Goal: Task Accomplishment & Management: Use online tool/utility

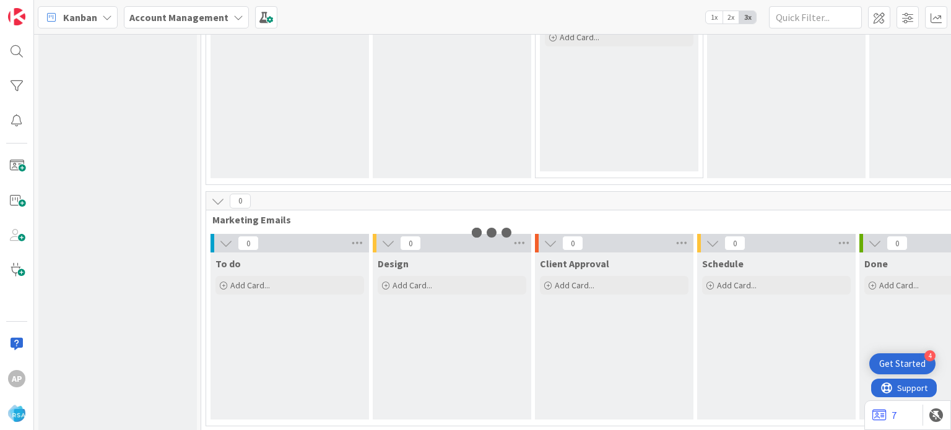
scroll to position [936, 0]
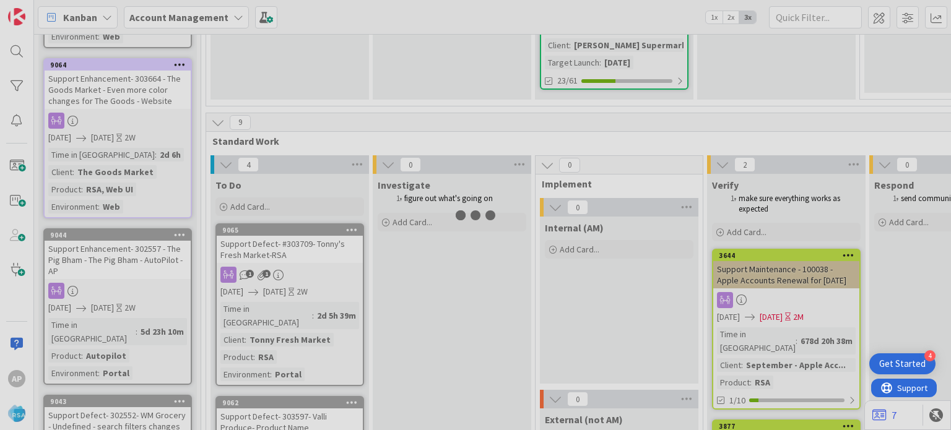
scroll to position [1684, 0]
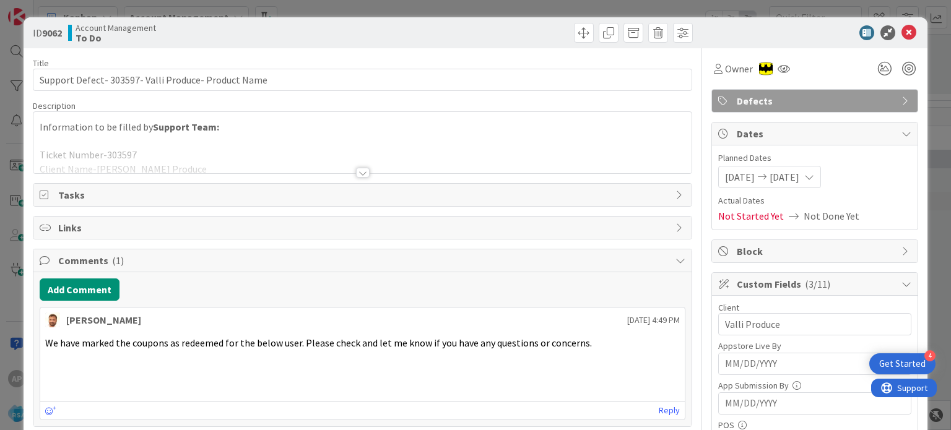
click at [902, 34] on icon at bounding box center [909, 32] width 15 height 15
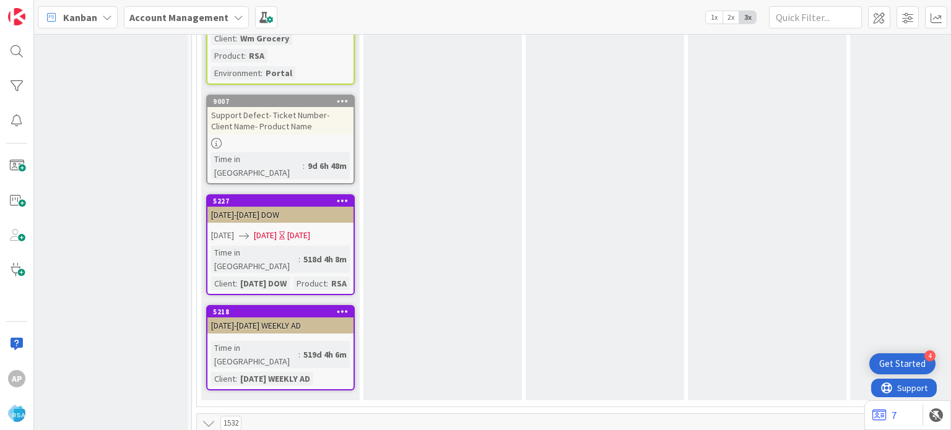
scroll to position [2061, 9]
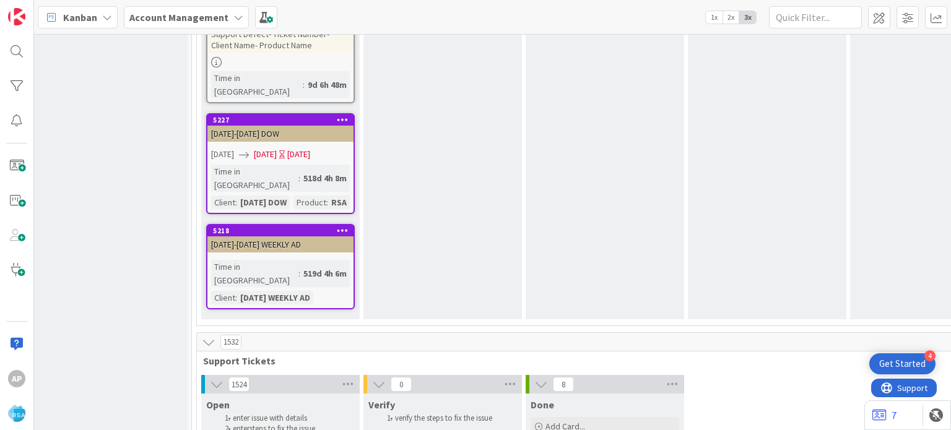
type textarea "x"
type textarea "Support Enhancement- Ticket Number- Client Name- Product Name"
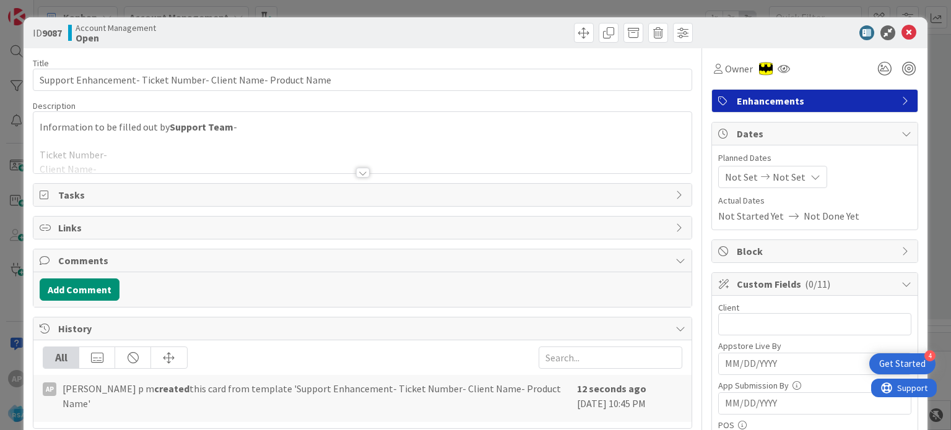
click at [361, 175] on div at bounding box center [363, 173] width 14 height 10
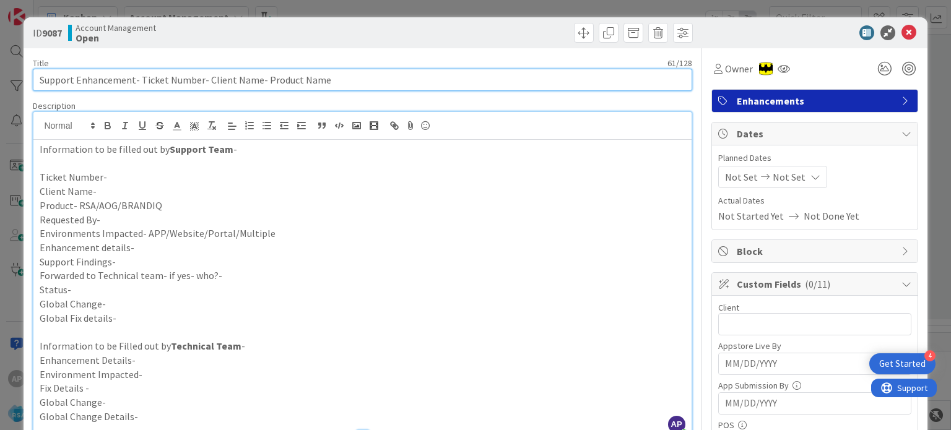
click at [206, 79] on input "Support Enhancement- Ticket Number- Client Name- Product Name" at bounding box center [362, 80] width 659 height 22
drag, startPoint x: 203, startPoint y: 80, endPoint x: 255, endPoint y: 86, distance: 52.4
click at [255, 86] on input "Support Enhancement- Ticket Number- Client Name- Product Name" at bounding box center [362, 80] width 659 height 22
drag, startPoint x: 331, startPoint y: 84, endPoint x: 263, endPoint y: 81, distance: 68.2
click at [263, 81] on input "Support Enhancement- Ticket Number- Buche Foods- Product Name" at bounding box center [362, 80] width 659 height 22
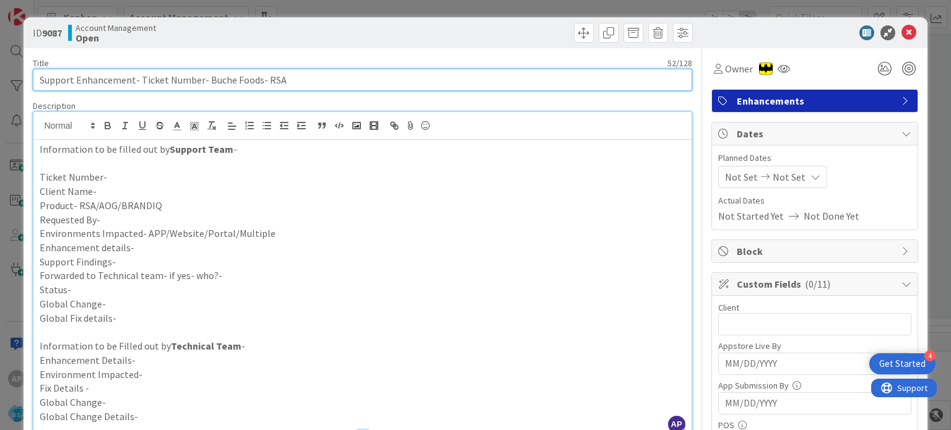
drag, startPoint x: 139, startPoint y: 79, endPoint x: 196, endPoint y: 80, distance: 57.0
click at [196, 80] on input "Support Enhancement- Ticket Number- Buche Foods- RSA" at bounding box center [362, 80] width 659 height 22
paste input "#304711"
click at [142, 79] on input "Support Enhancement- #304711- Buche Foods- RSA" at bounding box center [362, 80] width 659 height 22
click at [142, 79] on input "Support Enhancement- 304711- Buche Foods- RSA" at bounding box center [362, 80] width 659 height 22
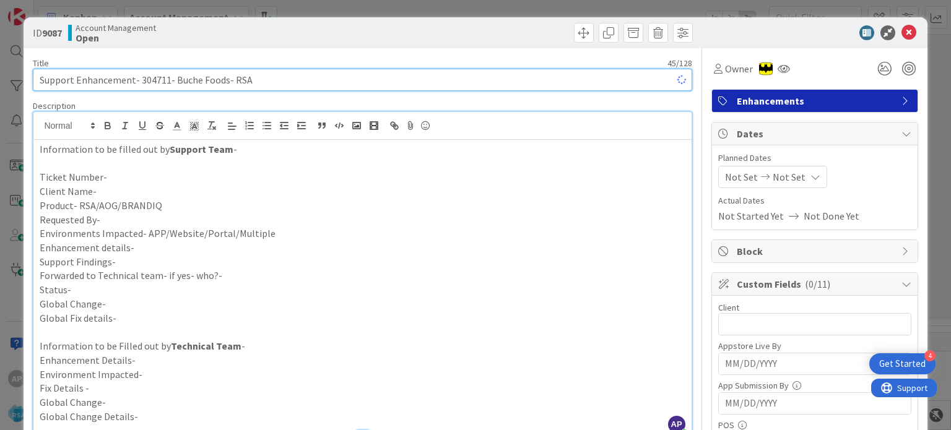
click at [142, 79] on input "Support Enhancement- 304711- Buche Foods- RSA" at bounding box center [362, 80] width 659 height 22
type input "Support Enhancement- 304711- Buche Foods- RSA"
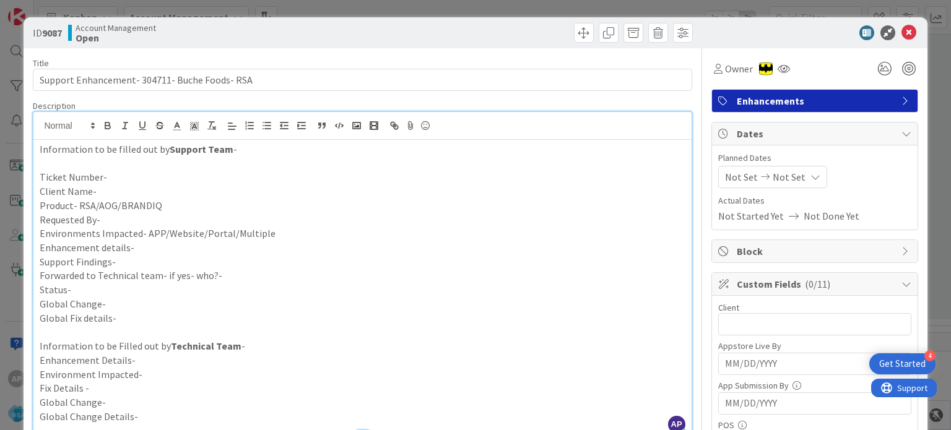
click at [111, 175] on p "Ticket Number-" at bounding box center [362, 177] width 645 height 14
paste div
click at [113, 186] on p "Client Name-" at bounding box center [362, 192] width 645 height 14
click at [164, 201] on p "Product- RSA/AOG/BRANDIQ" at bounding box center [362, 206] width 645 height 14
click at [161, 216] on p "Requested By-" at bounding box center [362, 220] width 645 height 14
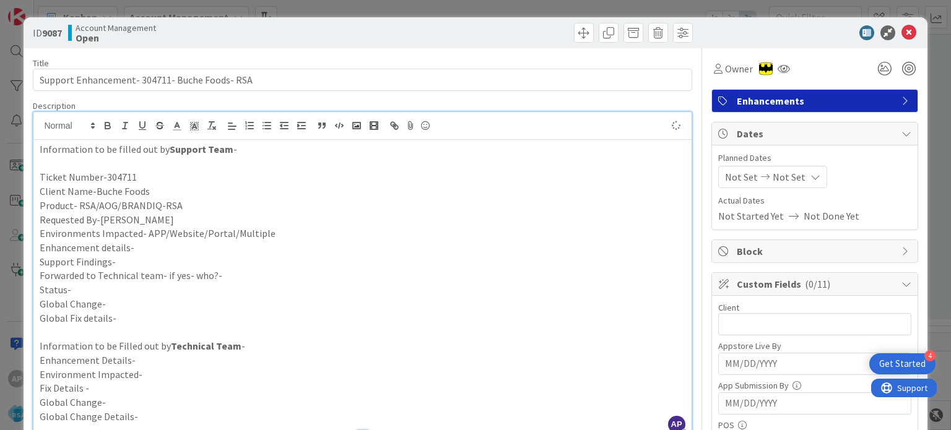
click at [268, 237] on p "Environments Impacted- APP/Website/Portal/Multiple" at bounding box center [362, 234] width 645 height 14
click at [209, 250] on p "Enhancement details-" at bounding box center [362, 248] width 645 height 14
click at [144, 257] on p "Support Findings-" at bounding box center [362, 262] width 645 height 14
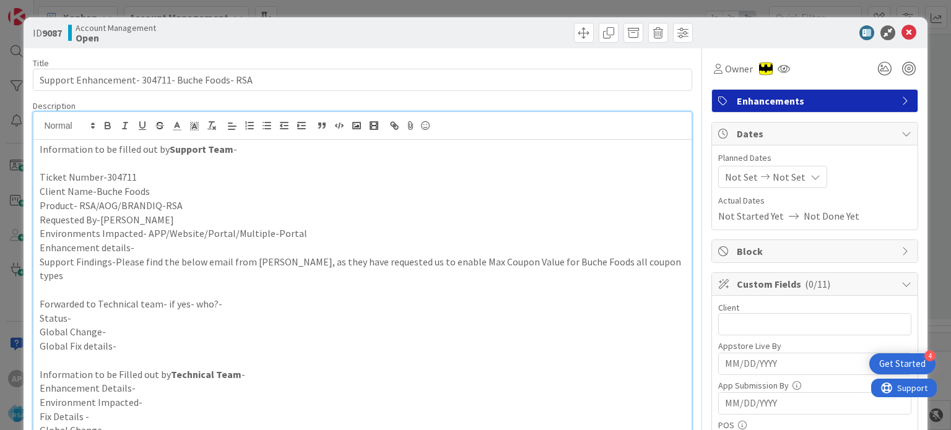
click at [138, 242] on p "Enhancement details-" at bounding box center [362, 248] width 645 height 14
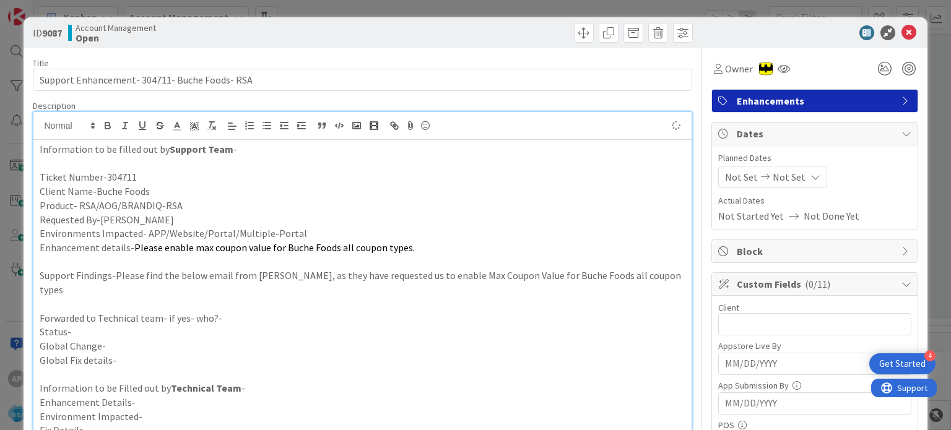
click at [104, 325] on p "Status-" at bounding box center [362, 332] width 645 height 14
click at [238, 312] on p "Forwarded to Technical team- if yes- who?-" at bounding box center [362, 319] width 645 height 14
click at [183, 297] on p at bounding box center [362, 304] width 645 height 14
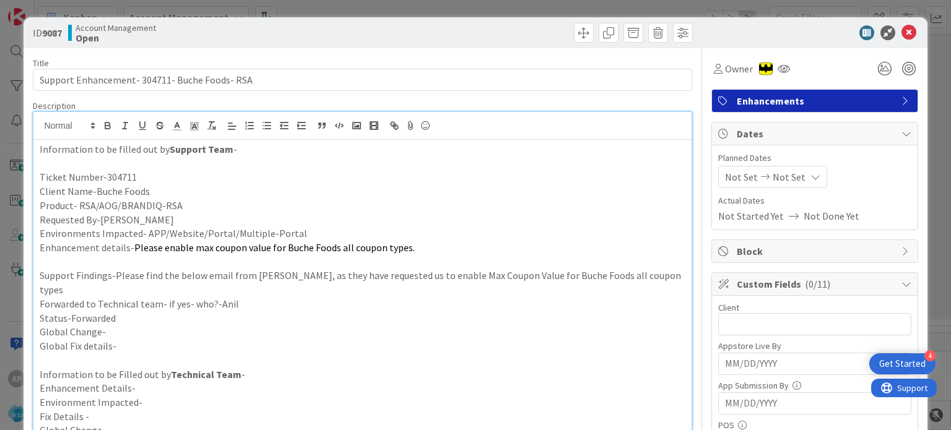
click at [156, 260] on p at bounding box center [362, 262] width 645 height 14
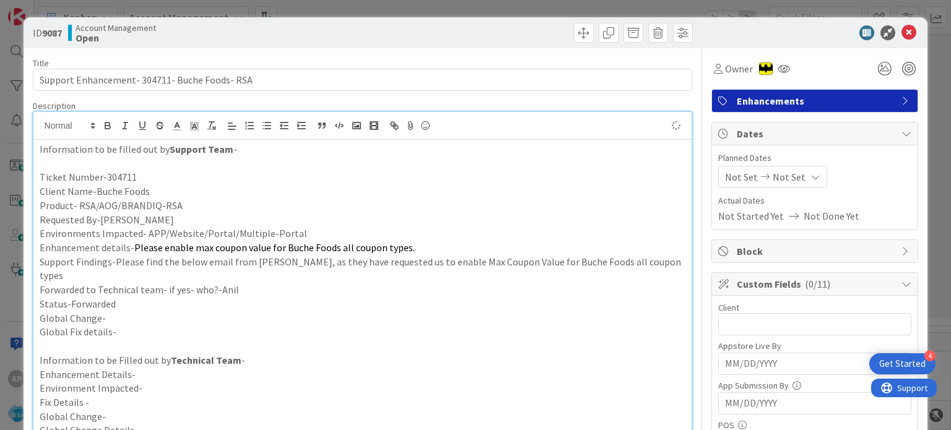
click at [142, 339] on p at bounding box center [362, 346] width 645 height 14
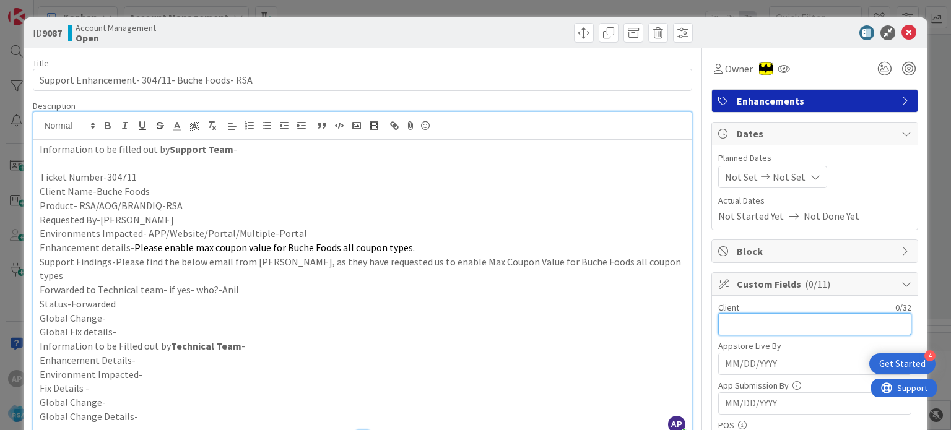
click at [742, 318] on input "text" at bounding box center [815, 324] width 193 height 22
type input "Buche Foods"
click at [758, 175] on icon at bounding box center [765, 177] width 15 height 9
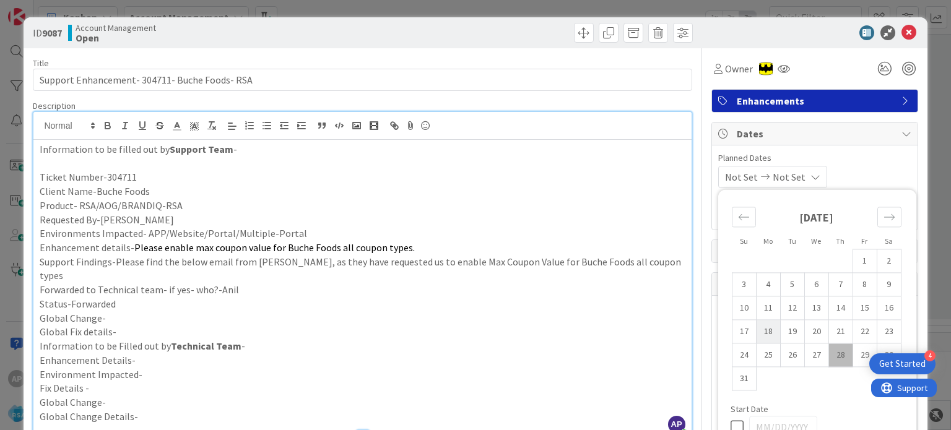
click at [761, 329] on td "18" at bounding box center [768, 332] width 24 height 24
type input "08/18/2025"
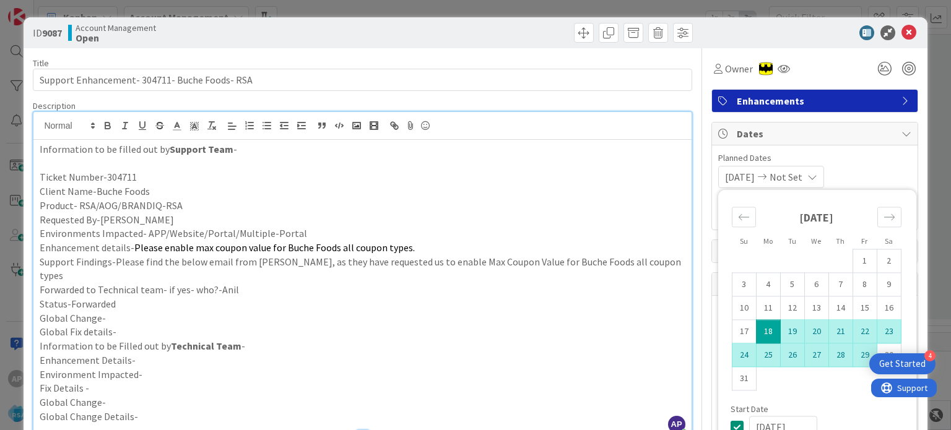
click at [859, 357] on td "29" at bounding box center [865, 356] width 24 height 24
click at [639, 325] on p "Global Fix details-" at bounding box center [362, 332] width 645 height 14
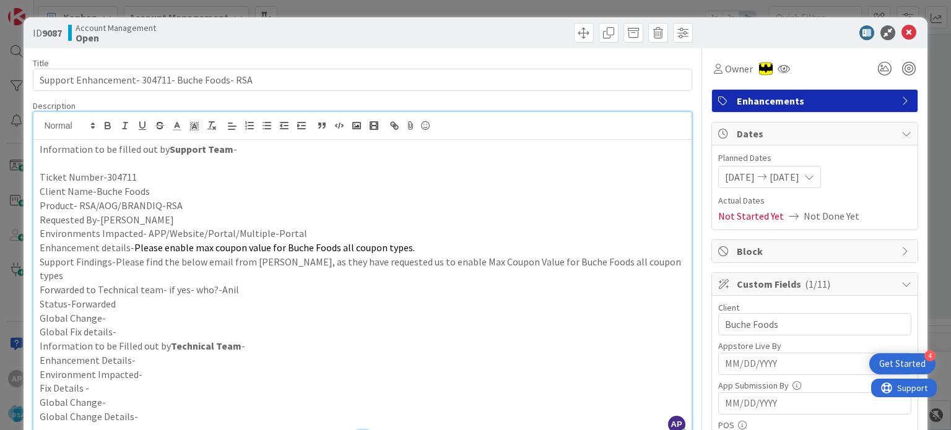
scroll to position [176, 0]
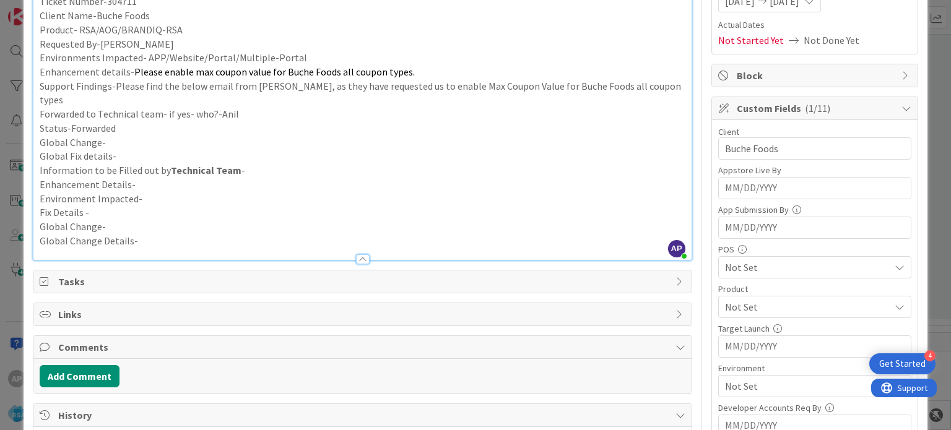
click at [720, 285] on div "Product" at bounding box center [815, 289] width 193 height 9
click at [739, 305] on span "Not Set" at bounding box center [807, 307] width 165 height 15
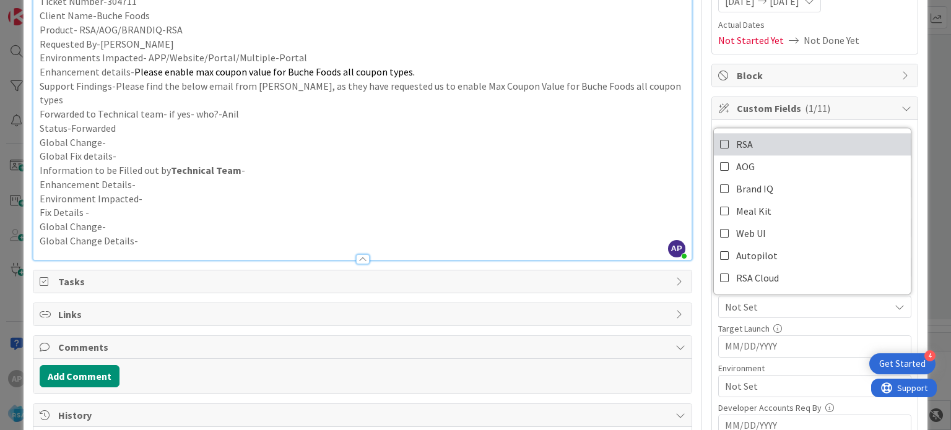
click at [720, 148] on icon at bounding box center [725, 144] width 10 height 19
click at [624, 178] on p "Enhancement Details-" at bounding box center [362, 185] width 645 height 14
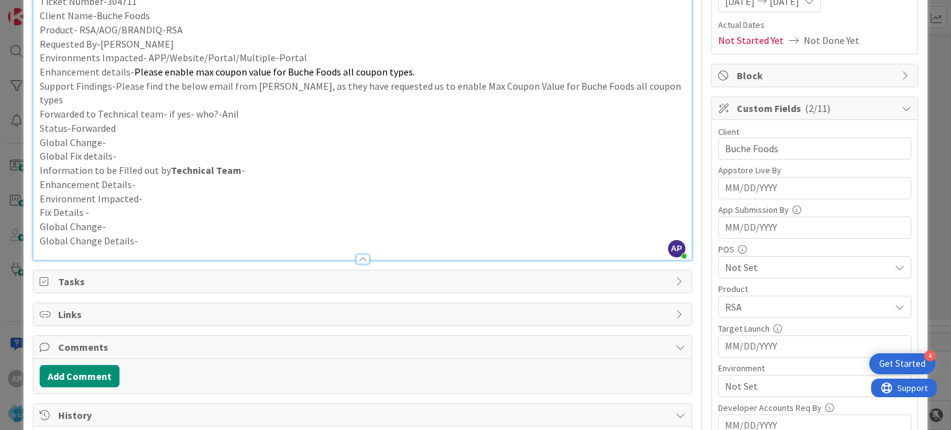
click at [746, 380] on span "Not Set" at bounding box center [807, 386] width 165 height 15
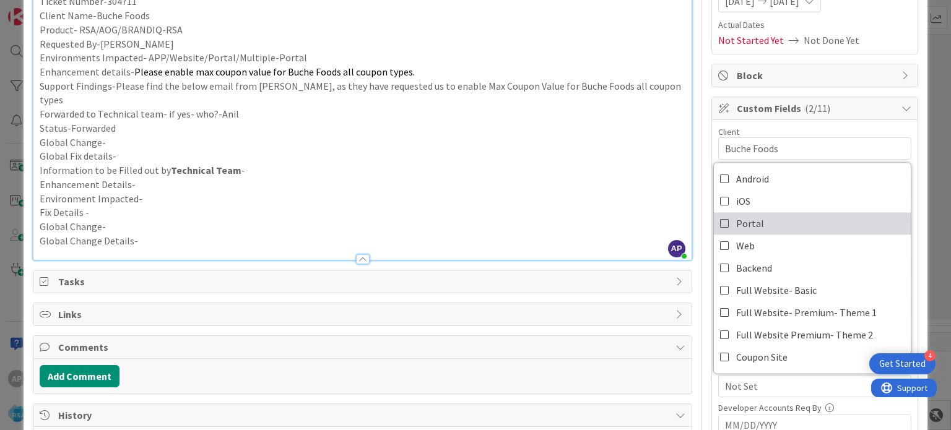
click at [720, 222] on icon at bounding box center [725, 223] width 10 height 19
click at [616, 192] on p "Environment Impacted-" at bounding box center [362, 199] width 645 height 14
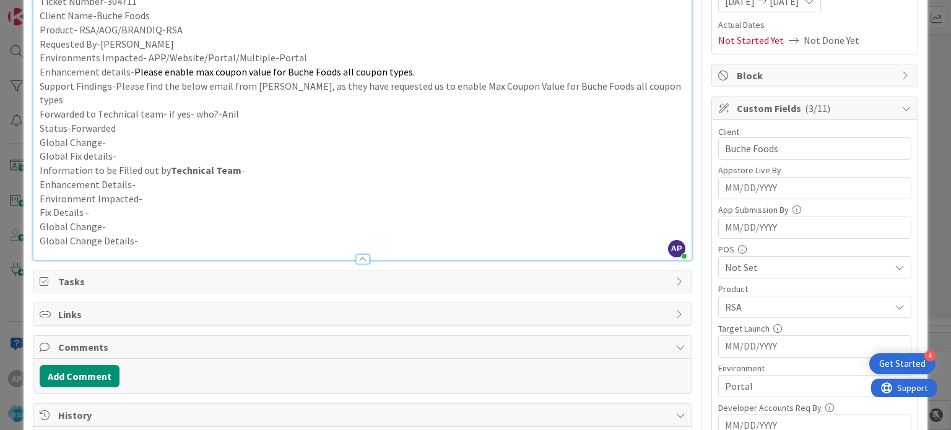
scroll to position [0, 0]
